Goal: Task Accomplishment & Management: Use online tool/utility

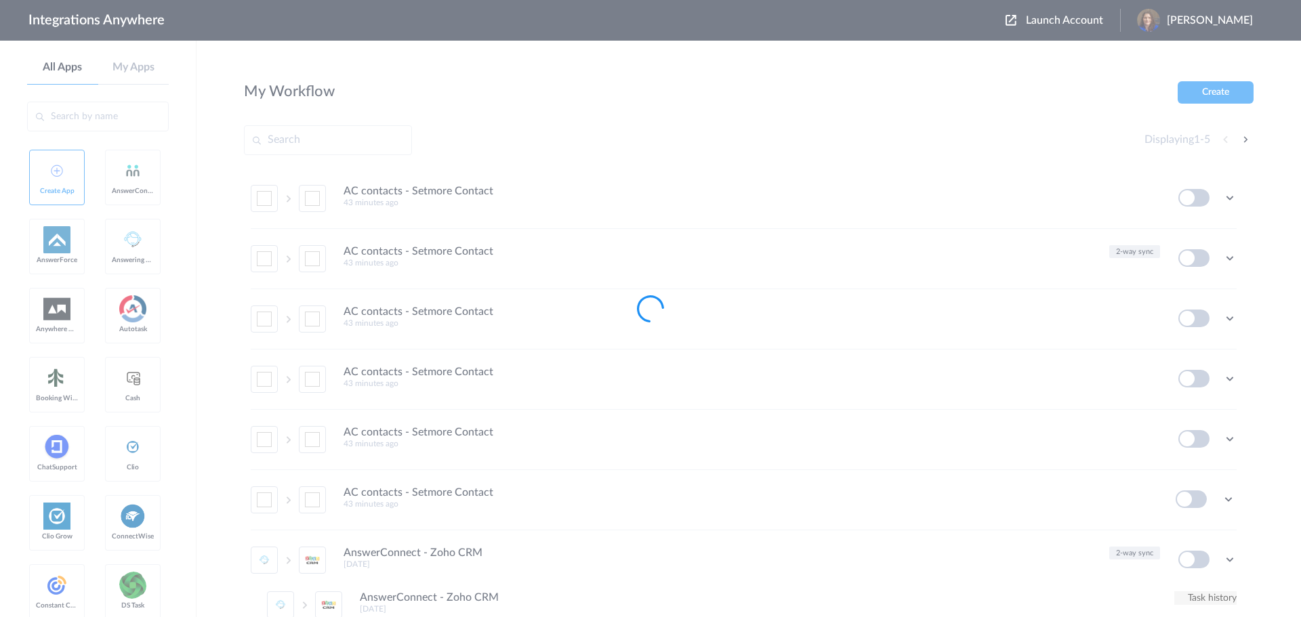
click at [1061, 22] on span "Launch Account" at bounding box center [1064, 20] width 77 height 11
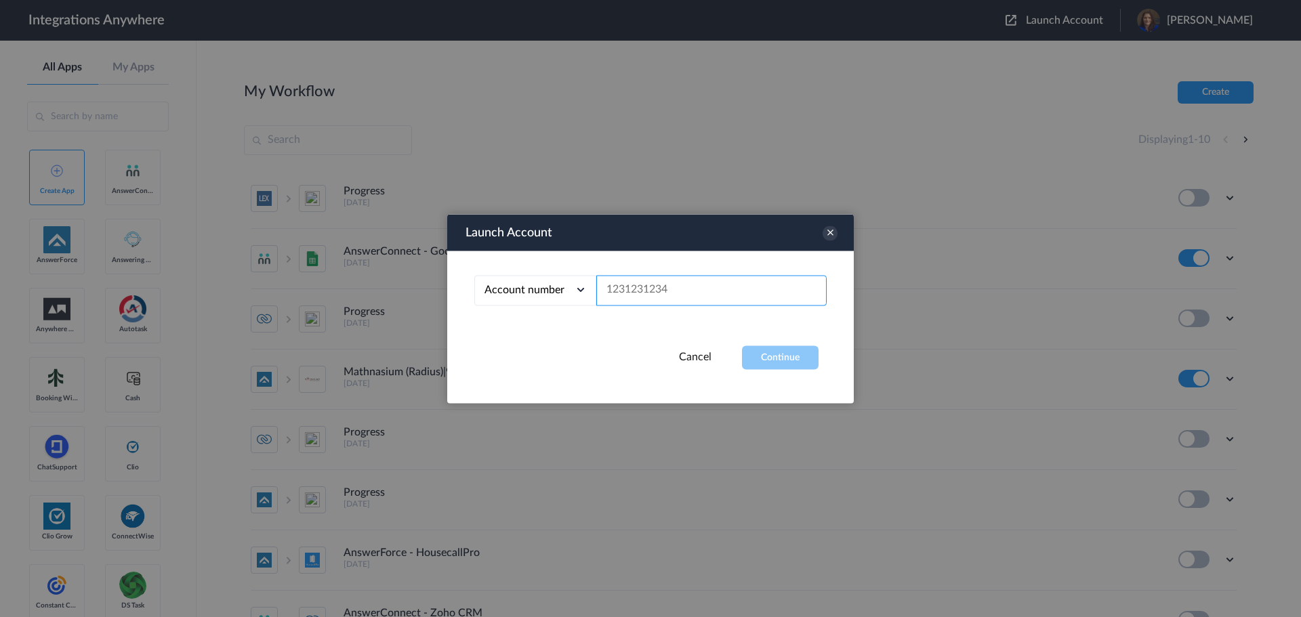
paste input "2816577154"
type input "2816577154"
click at [785, 354] on button "Continue" at bounding box center [780, 358] width 77 height 24
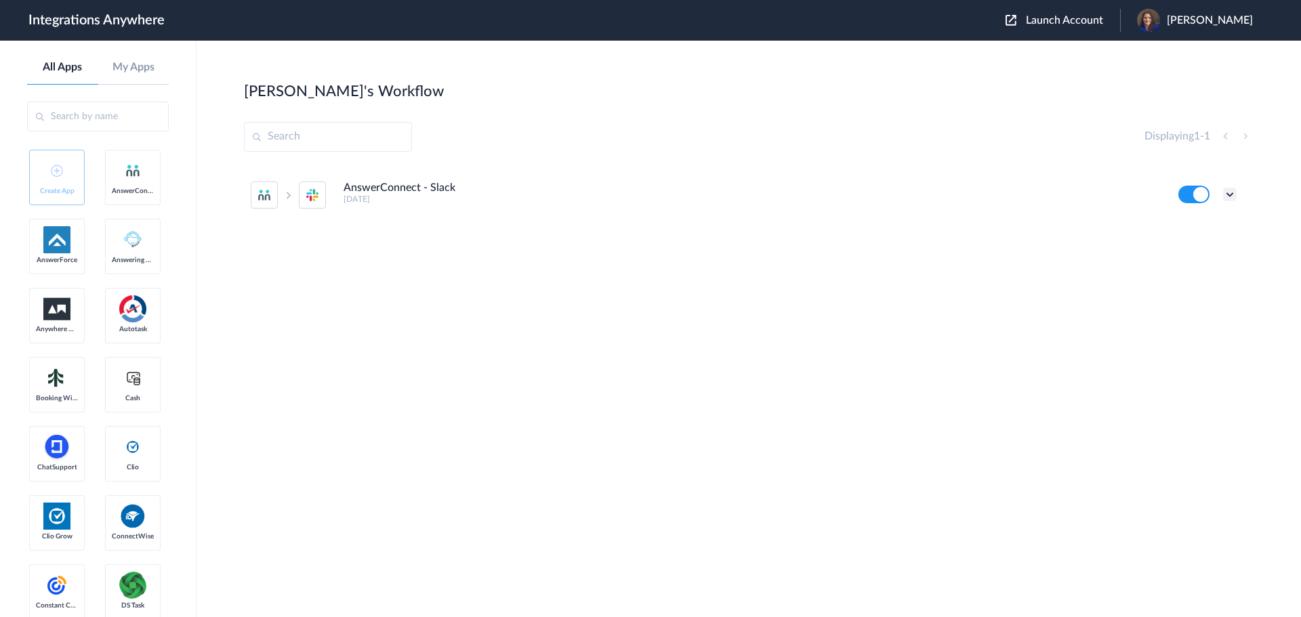
click at [1226, 201] on icon at bounding box center [1230, 195] width 14 height 14
click at [1210, 232] on li "Edit" at bounding box center [1192, 225] width 88 height 25
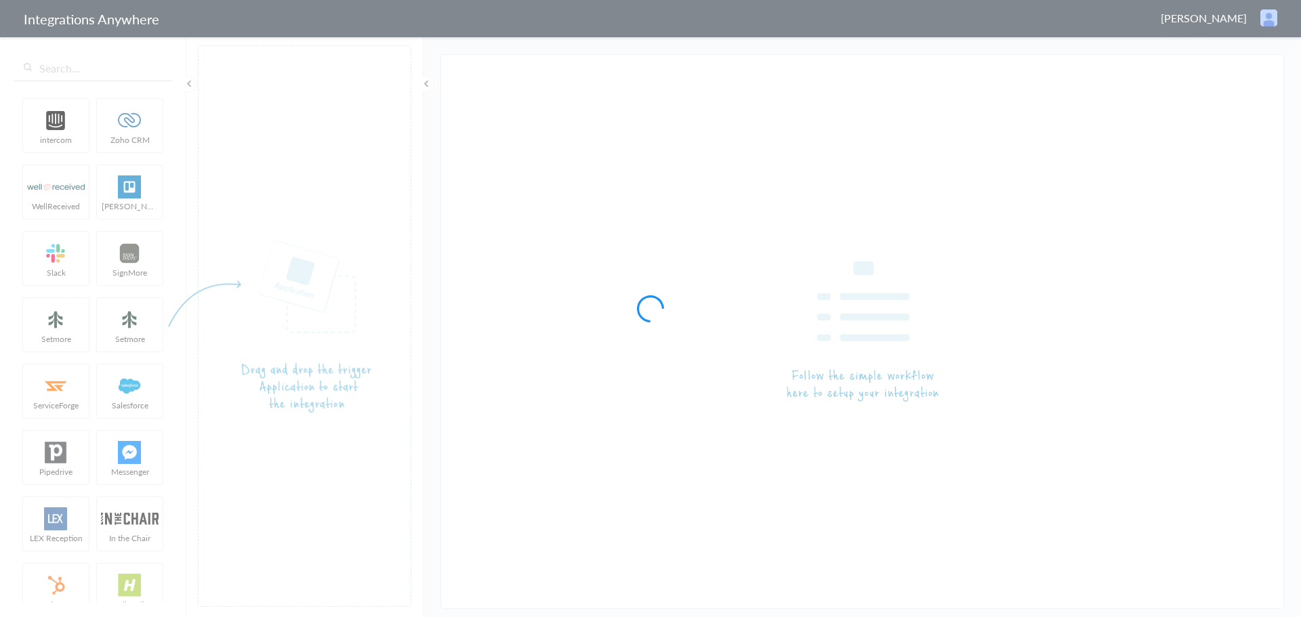
type input "AnswerConnect - Slack"
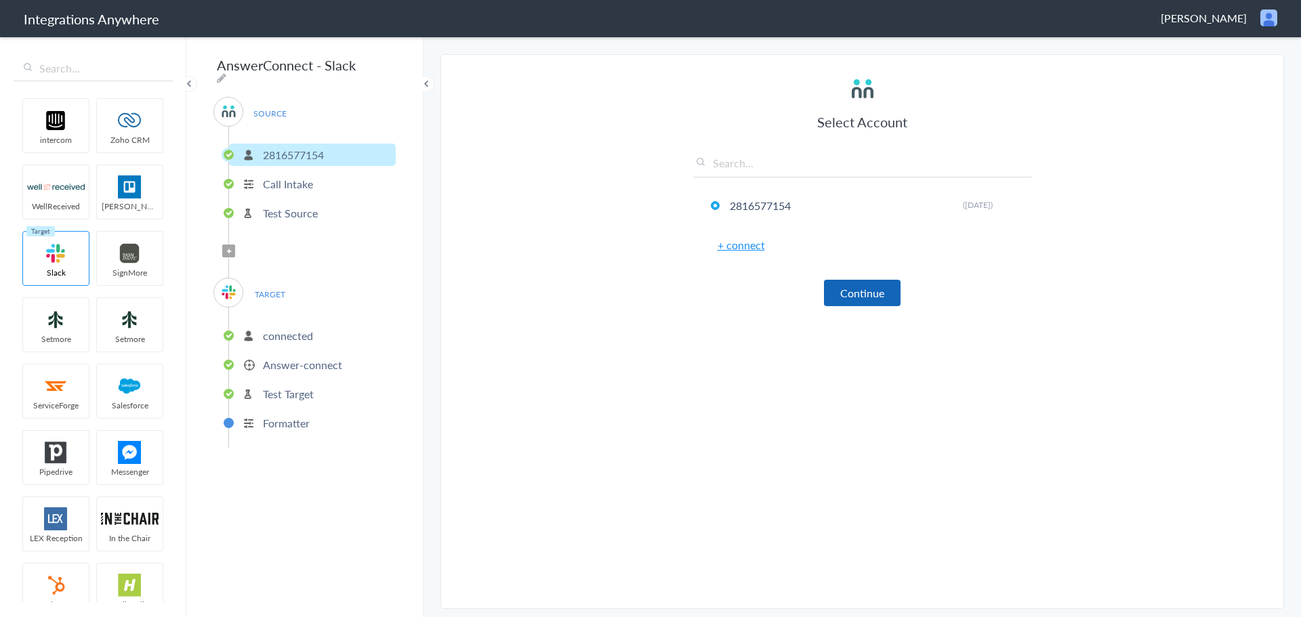
click at [850, 293] on button "Continue" at bounding box center [862, 293] width 77 height 26
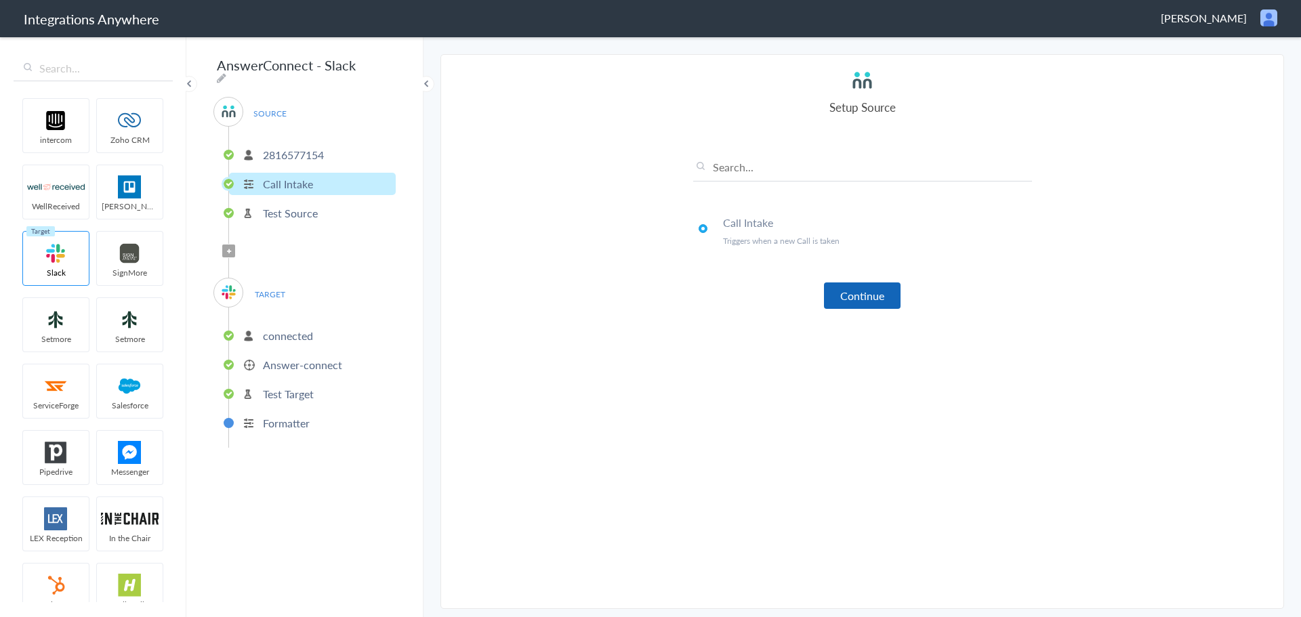
click at [849, 293] on button "Continue" at bounding box center [862, 296] width 77 height 26
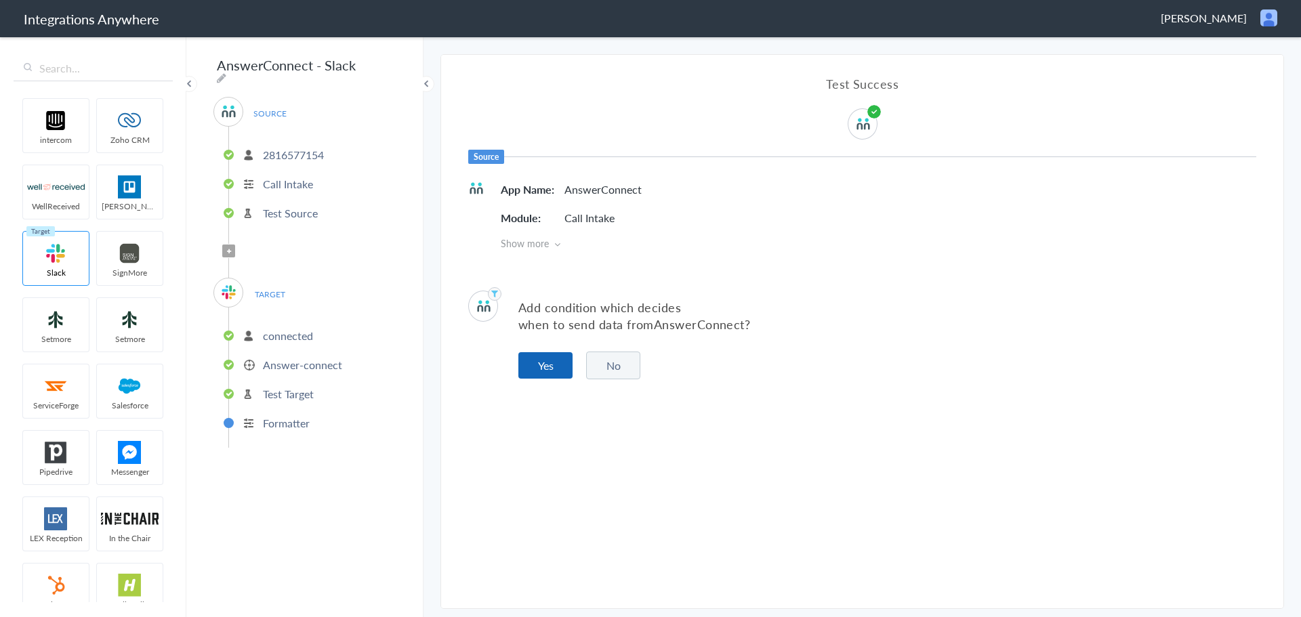
click at [559, 365] on button "Yes" at bounding box center [545, 365] width 54 height 26
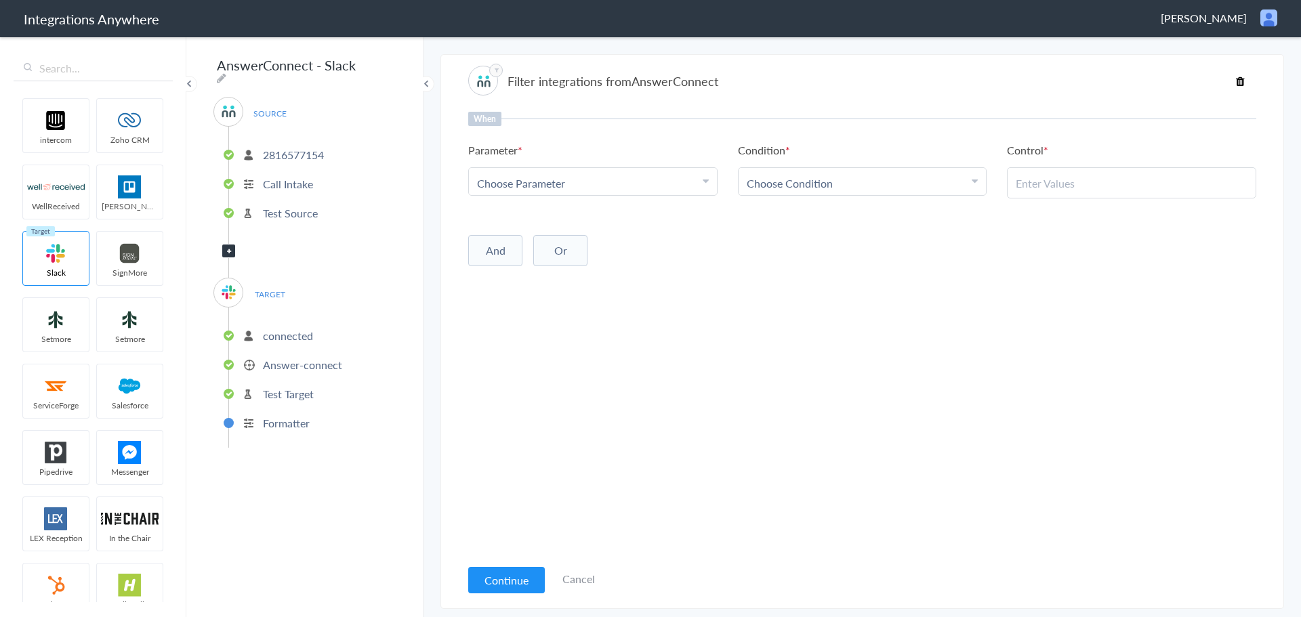
click at [577, 190] on div "Choose Parameter" at bounding box center [593, 183] width 232 height 16
click at [567, 217] on input "text" at bounding box center [593, 220] width 248 height 29
type input "call"
click at [591, 243] on link "Call Closing Note" at bounding box center [593, 236] width 248 height 29
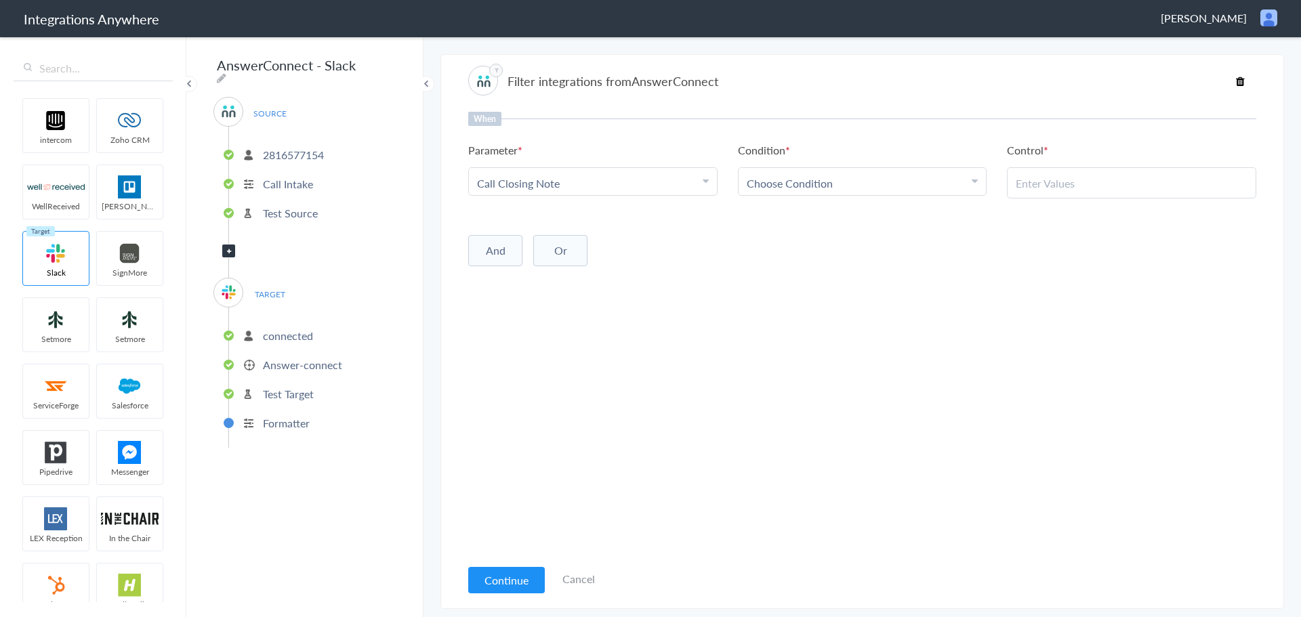
click at [768, 182] on span "Choose Condition" at bounding box center [790, 183] width 86 height 16
click at [808, 306] on link "Does Not Exists" at bounding box center [863, 307] width 248 height 29
click at [503, 575] on button "Continue" at bounding box center [506, 580] width 77 height 26
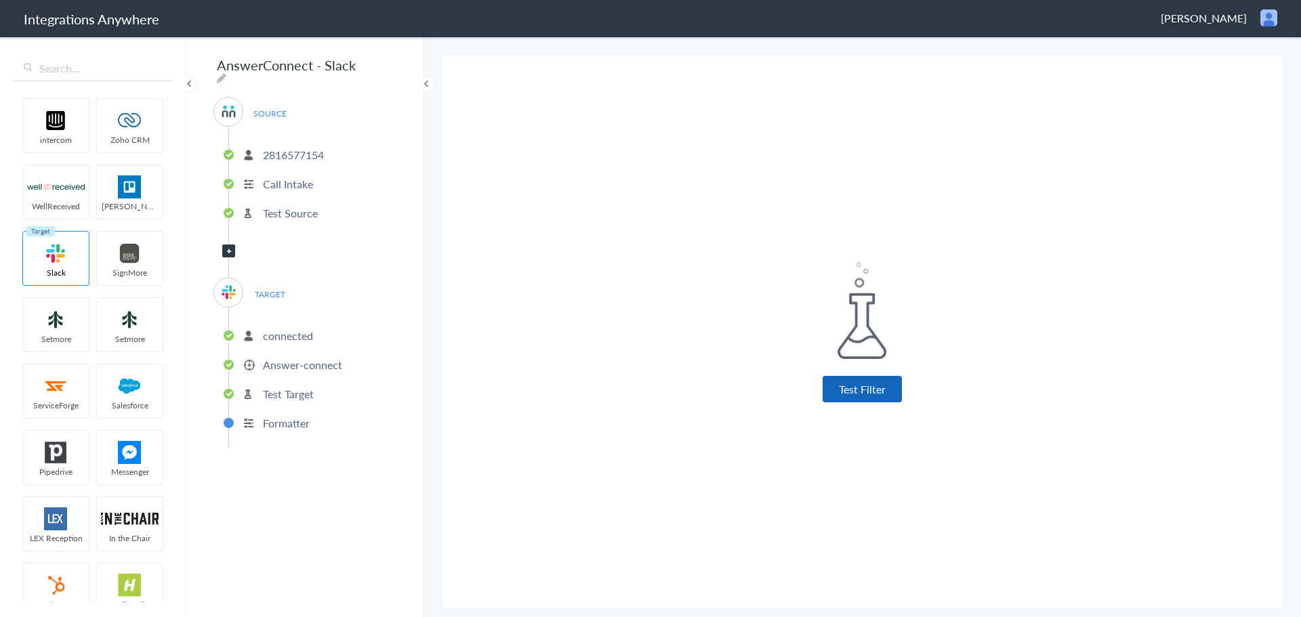
click at [869, 383] on button "Test Filter" at bounding box center [862, 389] width 79 height 26
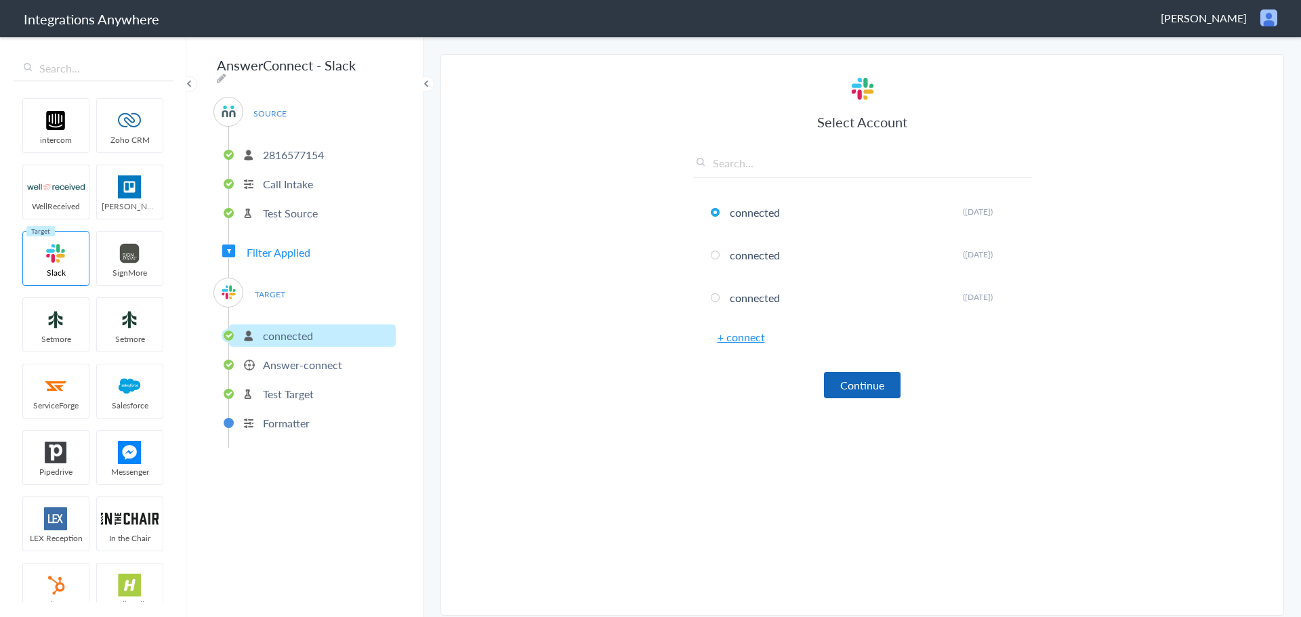
click at [843, 393] on button "Continue" at bounding box center [862, 385] width 77 height 26
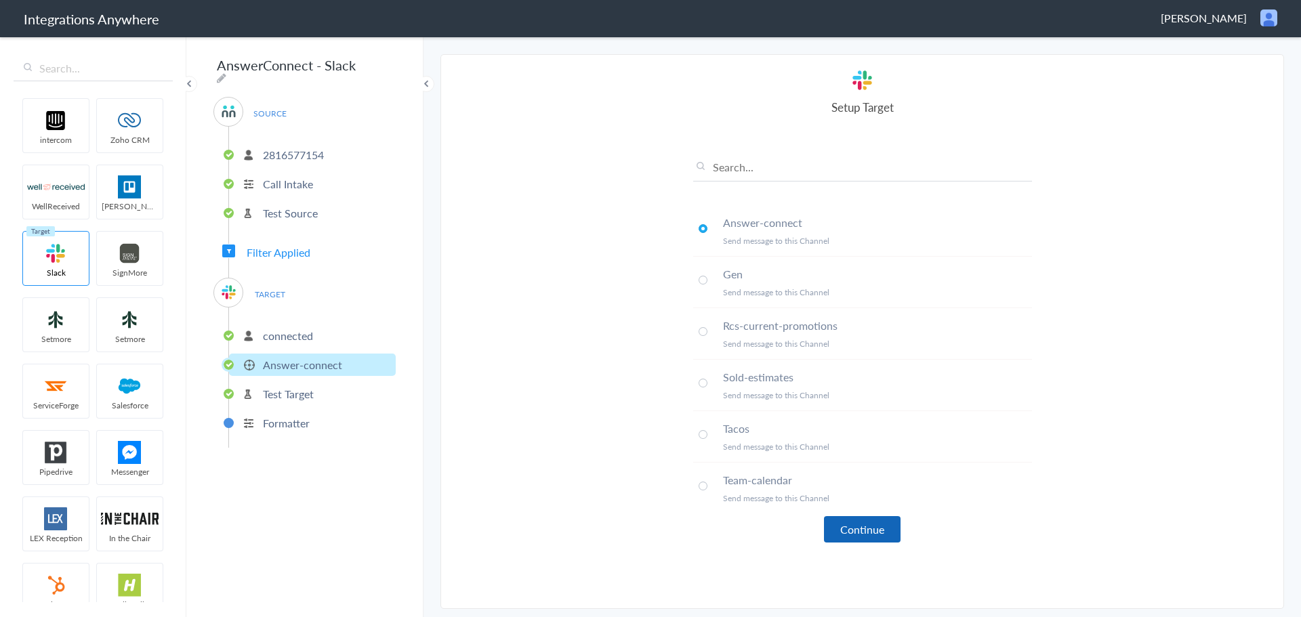
click at [860, 524] on button "Continue" at bounding box center [862, 529] width 77 height 26
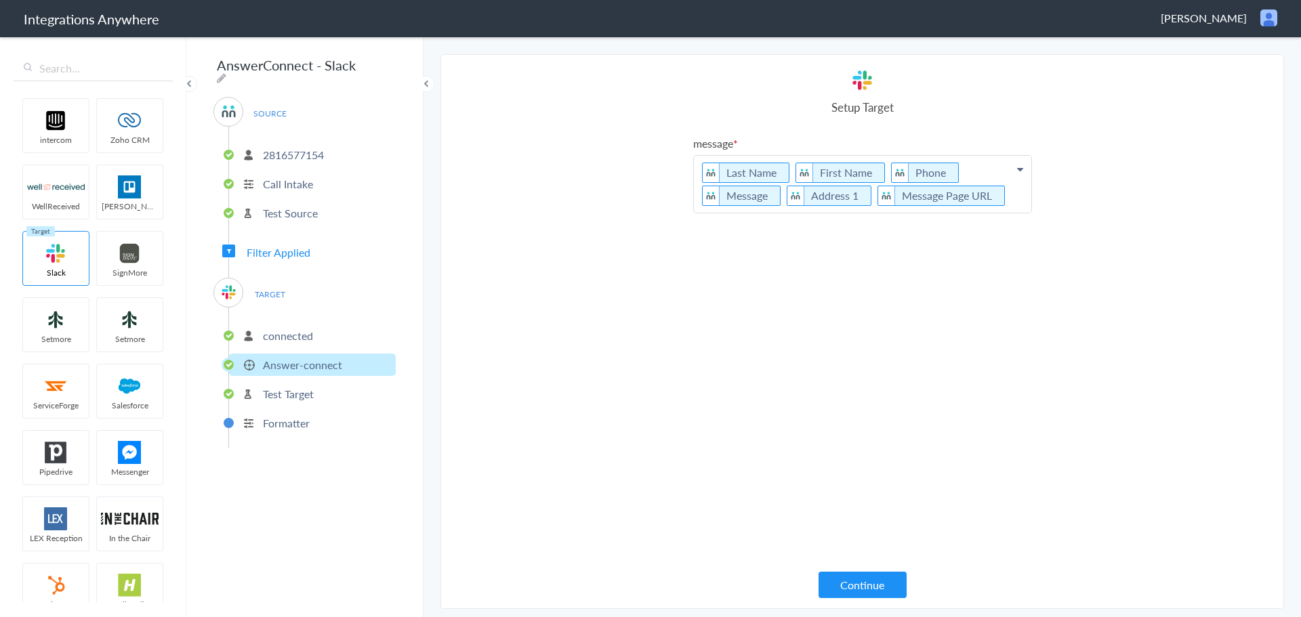
click at [789, 169] on p "Last Name First Name Phone Message Address 1 Message Page URL" at bounding box center [862, 184] width 337 height 57
click at [791, 173] on p "First Name Phone Message Address 1 Message Page URL" at bounding box center [862, 184] width 337 height 57
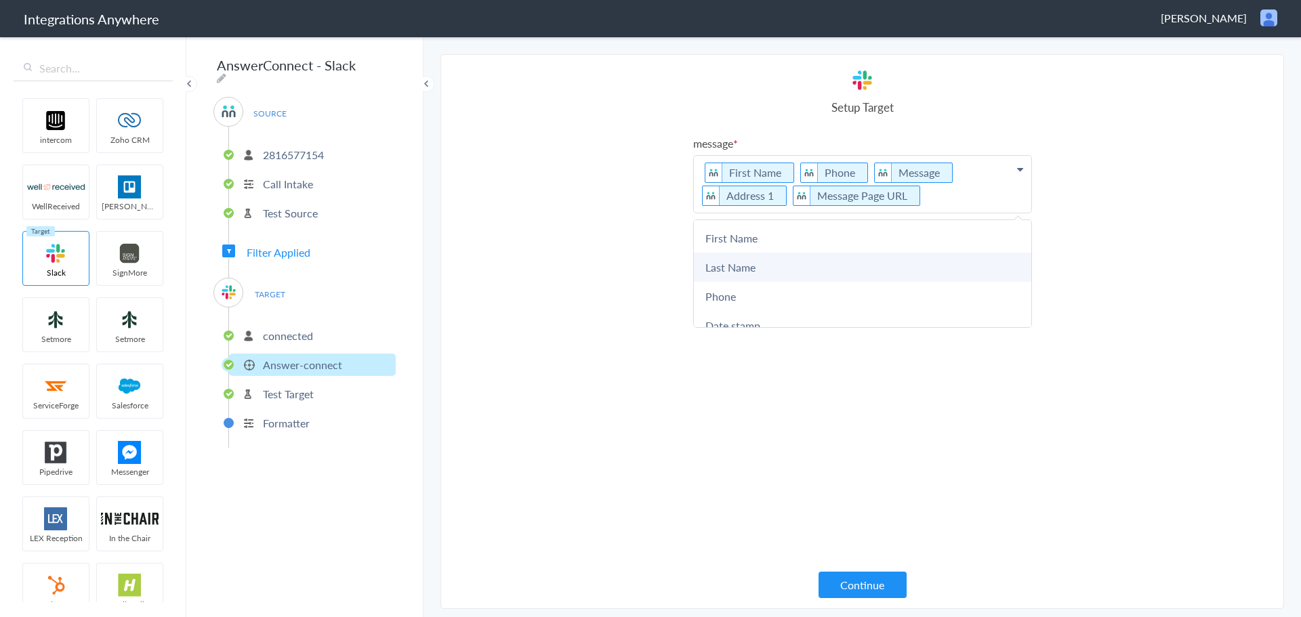
click at [763, 257] on link "Last Name" at bounding box center [862, 267] width 337 height 29
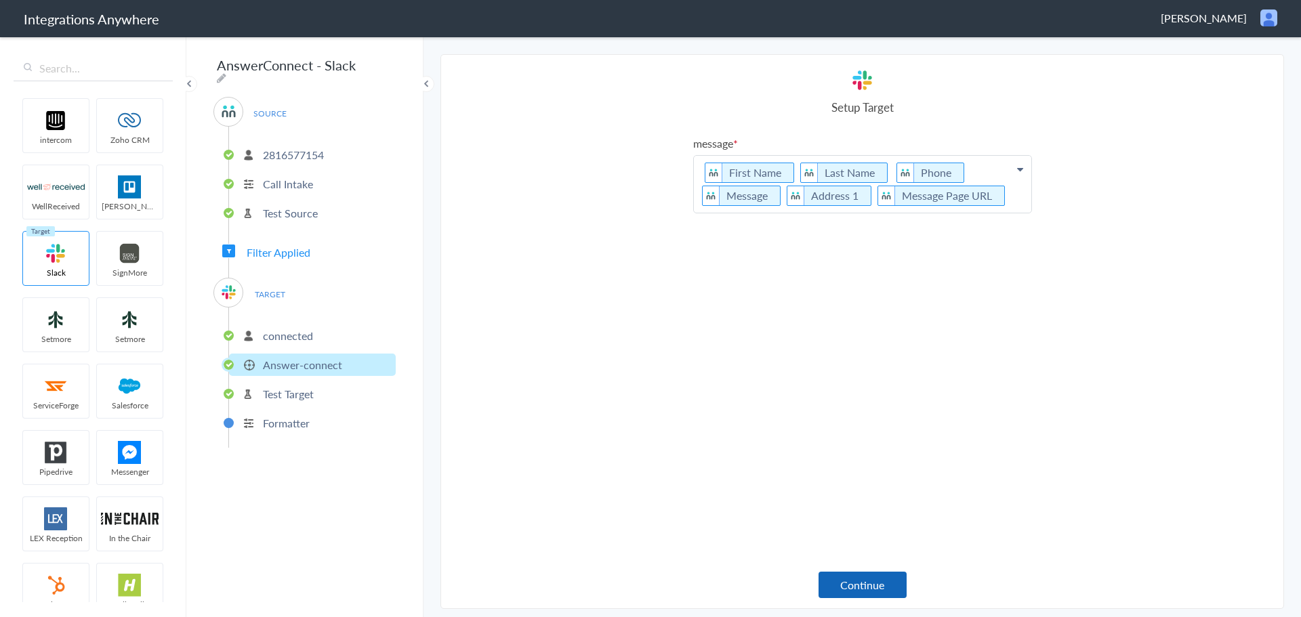
click at [872, 588] on button "Continue" at bounding box center [862, 585] width 88 height 26
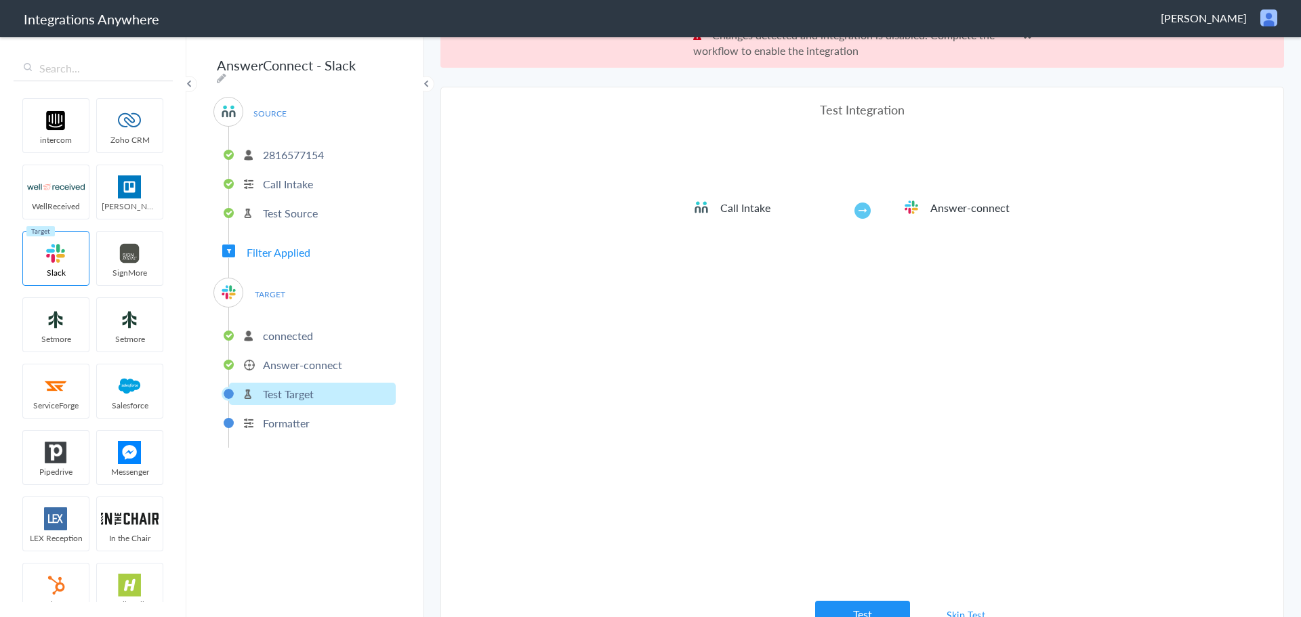
scroll to position [50, 0]
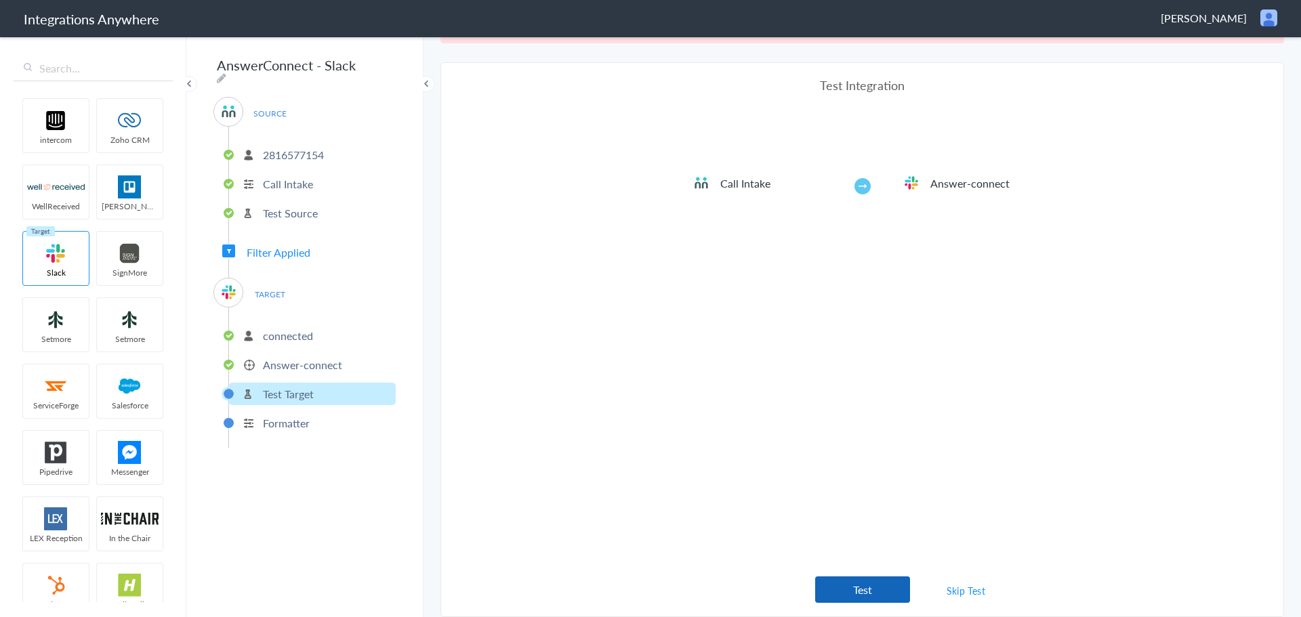
click at [848, 583] on button "Test" at bounding box center [862, 590] width 95 height 26
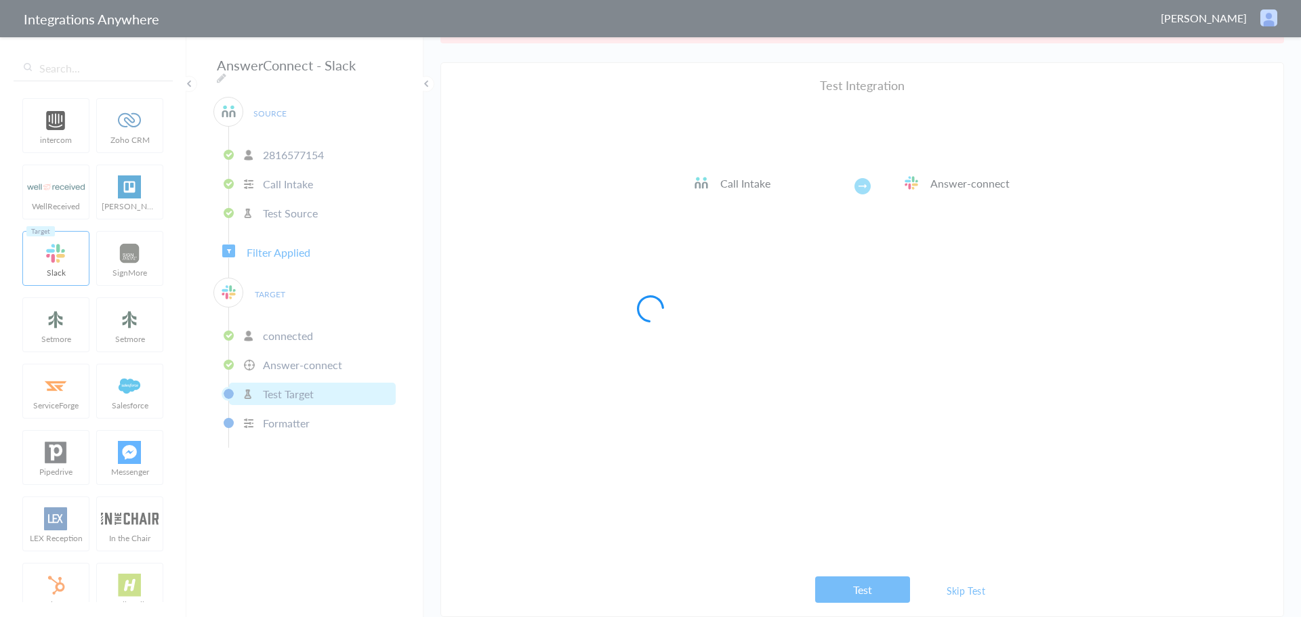
scroll to position [0, 0]
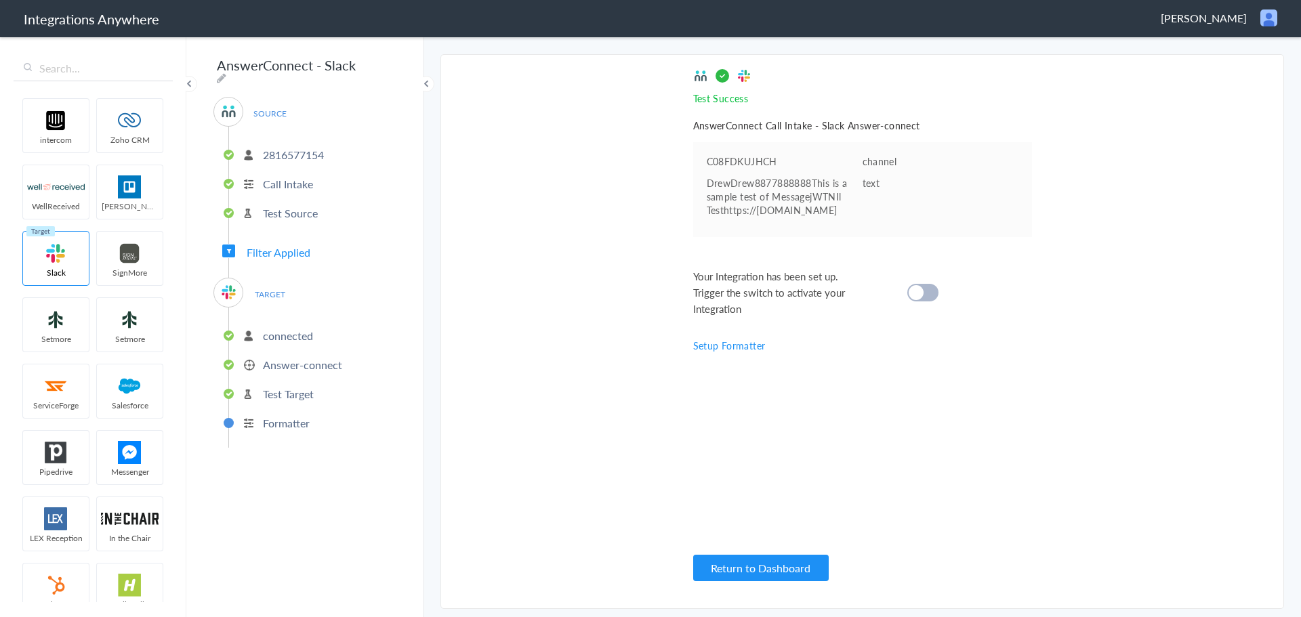
click at [932, 280] on div "Your Integration has been set up. Trigger the switch to activate your Integrati…" at bounding box center [845, 292] width 305 height 49
click at [927, 293] on div at bounding box center [922, 293] width 31 height 18
click at [285, 328] on p "connected" at bounding box center [288, 336] width 50 height 16
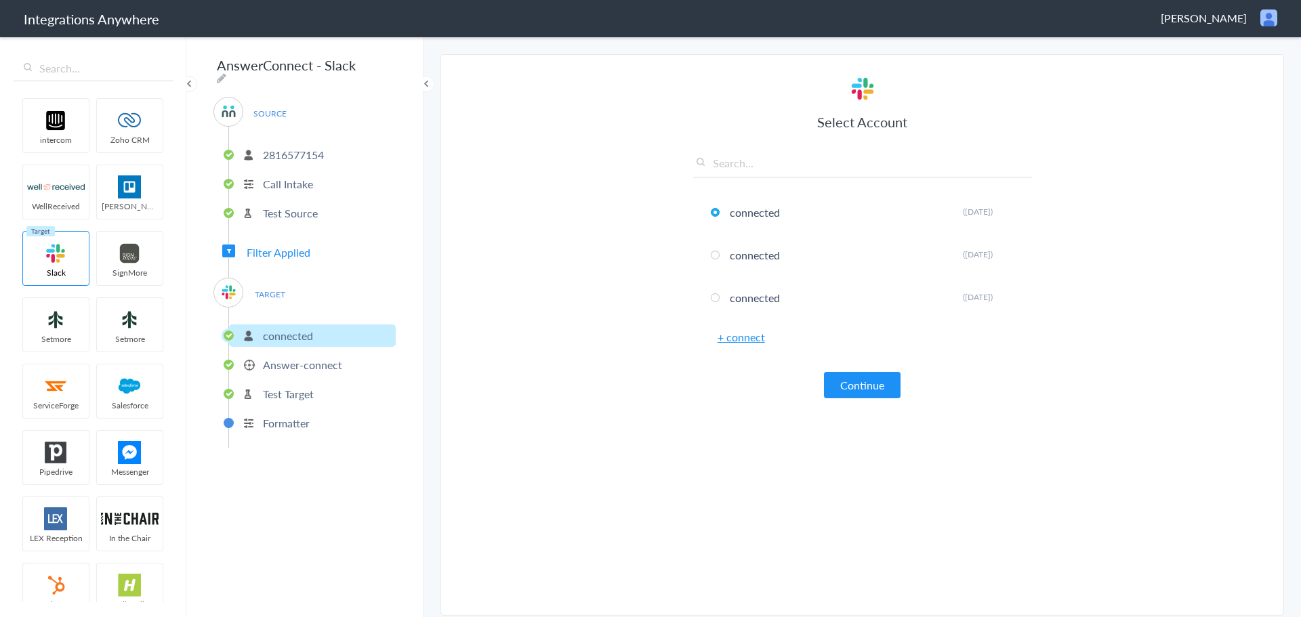
click at [290, 360] on p "Answer-connect" at bounding box center [302, 365] width 79 height 16
